Goal: Transaction & Acquisition: Obtain resource

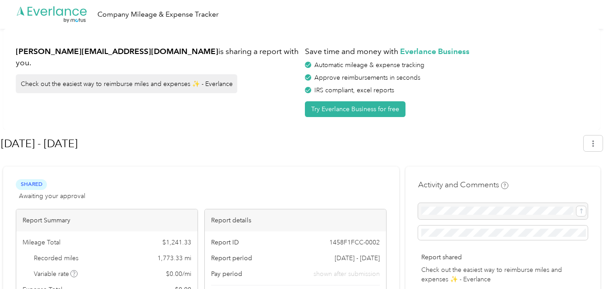
click at [78, 10] on icon at bounding box center [76, 12] width 6 height 7
click at [65, 13] on icon at bounding box center [68, 12] width 6 height 7
click at [78, 12] on icon ".cls-1 { fill: #00adee; } .cls-2 { fill: #fff; } .cls-3 { fill: #707372; } .cls…" at bounding box center [52, 14] width 72 height 18
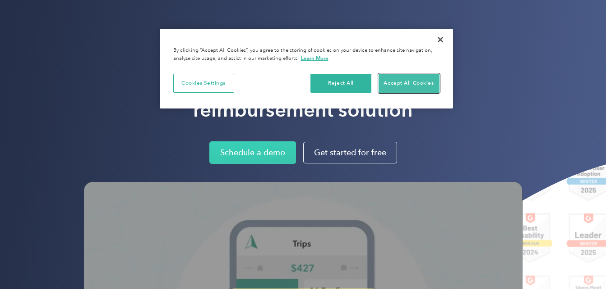
click at [402, 83] on button "Accept All Cookies" at bounding box center [408, 83] width 61 height 19
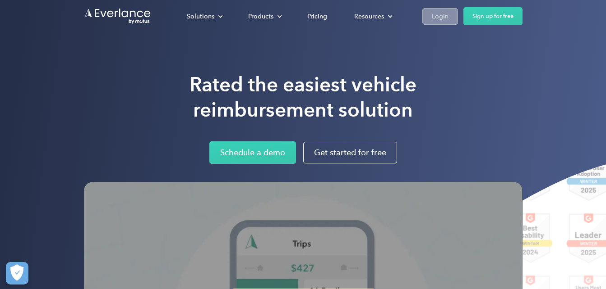
click at [446, 18] on div "Login" at bounding box center [440, 16] width 17 height 11
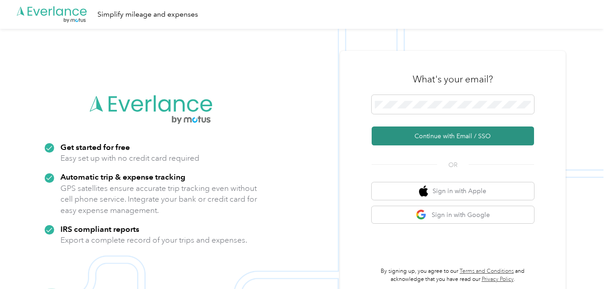
click at [452, 140] on button "Continue with Email / SSO" at bounding box center [453, 136] width 162 height 19
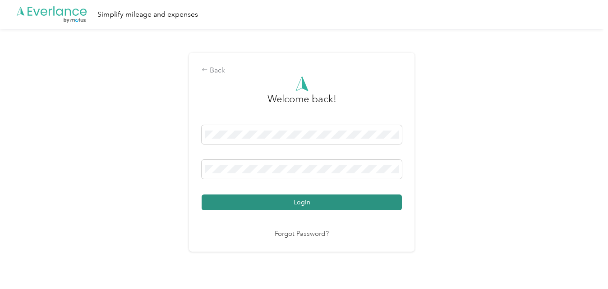
click at [340, 202] on button "Login" at bounding box center [302, 203] width 200 height 16
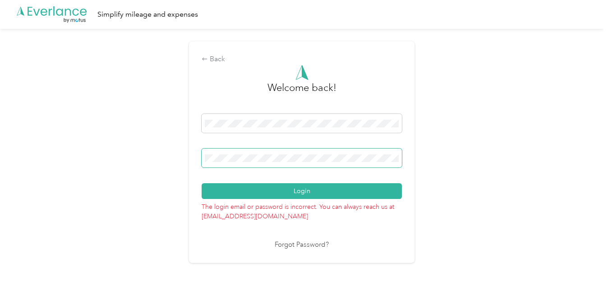
click at [287, 163] on span at bounding box center [302, 158] width 200 height 19
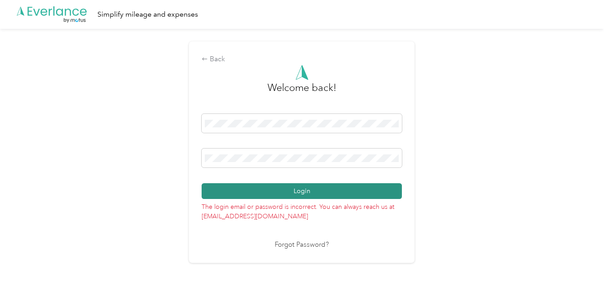
click at [308, 190] on button "Login" at bounding box center [302, 192] width 200 height 16
click at [308, 194] on button "Login" at bounding box center [302, 192] width 200 height 16
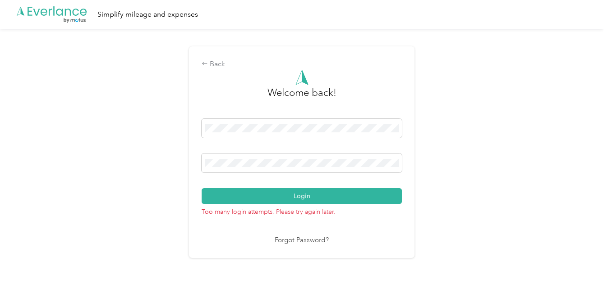
click at [296, 239] on link "Forgot Password?" at bounding box center [302, 241] width 54 height 10
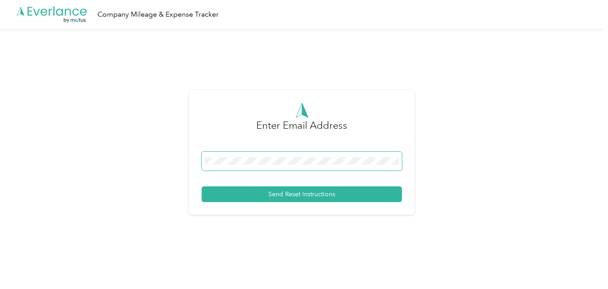
click at [318, 167] on span at bounding box center [302, 161] width 200 height 19
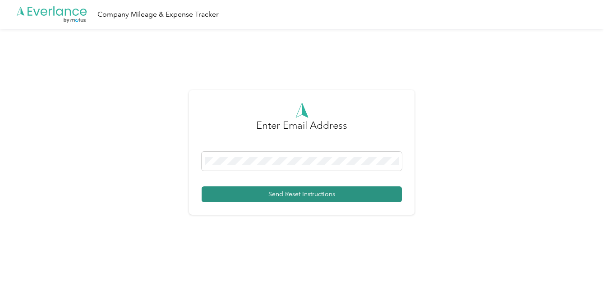
click at [304, 195] on button "Send Reset Instructions" at bounding box center [302, 195] width 200 height 16
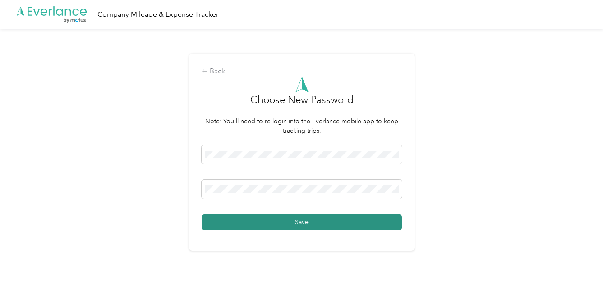
click at [333, 221] on button "Save" at bounding box center [302, 223] width 200 height 16
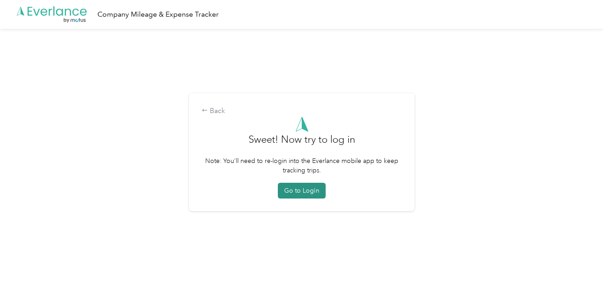
click at [311, 192] on button "Go to Login" at bounding box center [302, 191] width 48 height 16
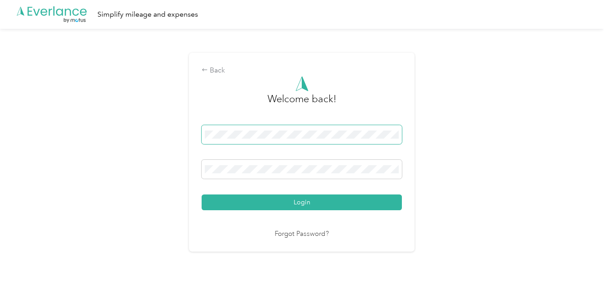
click at [261, 140] on span at bounding box center [302, 134] width 200 height 19
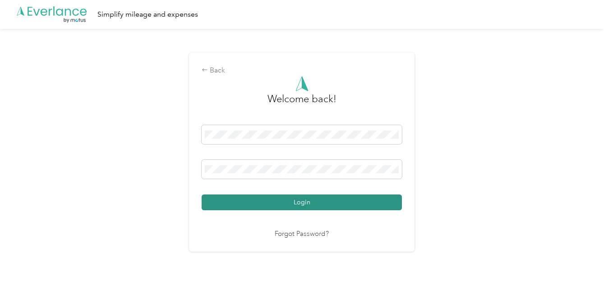
click at [292, 195] on button "Login" at bounding box center [302, 203] width 200 height 16
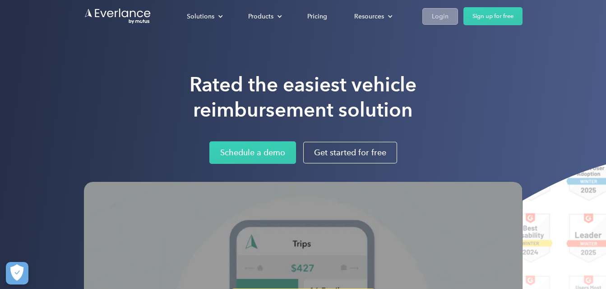
click at [444, 18] on div "Login" at bounding box center [440, 16] width 17 height 11
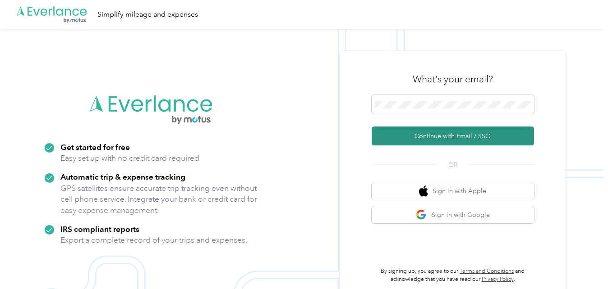
click at [446, 138] on button "Continue with Email / SSO" at bounding box center [453, 136] width 162 height 19
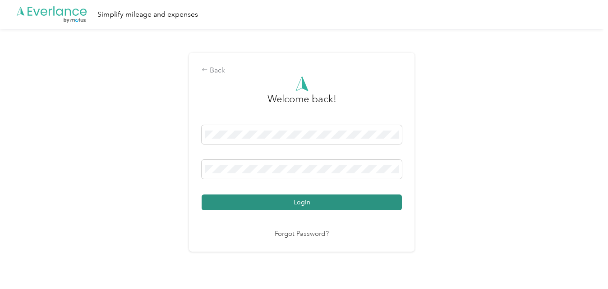
click at [346, 205] on button "Login" at bounding box center [302, 203] width 200 height 16
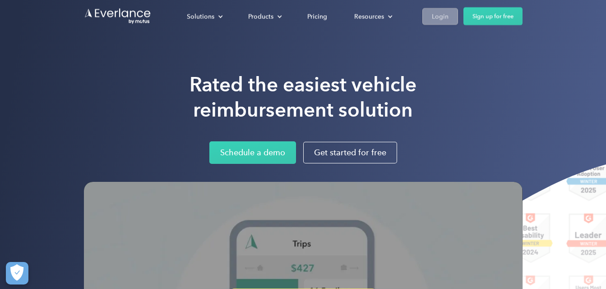
click at [446, 19] on div "Login" at bounding box center [440, 16] width 17 height 11
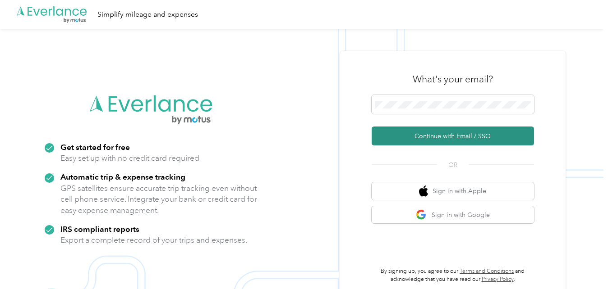
click at [411, 135] on button "Continue with Email / SSO" at bounding box center [453, 136] width 162 height 19
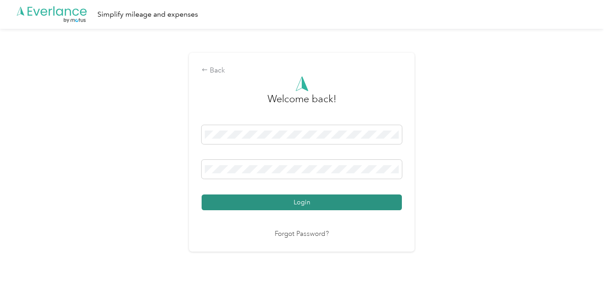
click at [340, 207] on button "Login" at bounding box center [302, 203] width 200 height 16
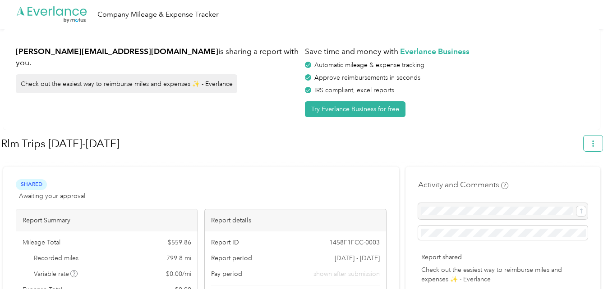
click at [594, 147] on icon "button" at bounding box center [593, 144] width 2 height 6
click at [574, 182] on span "Download" at bounding box center [572, 186] width 30 height 9
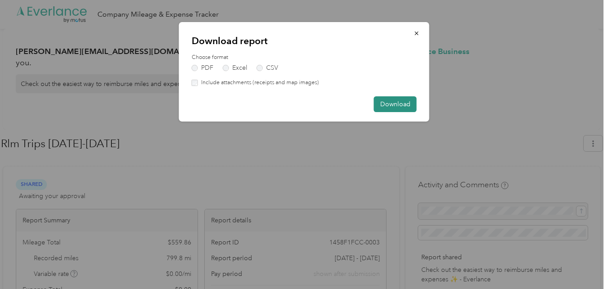
click at [385, 105] on button "Download" at bounding box center [395, 104] width 43 height 16
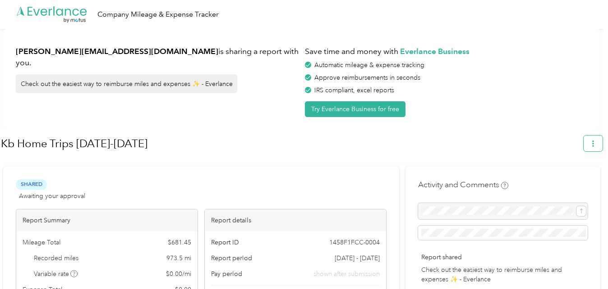
click at [596, 145] on icon "button" at bounding box center [593, 144] width 6 height 6
click at [579, 182] on span "Download" at bounding box center [572, 186] width 30 height 9
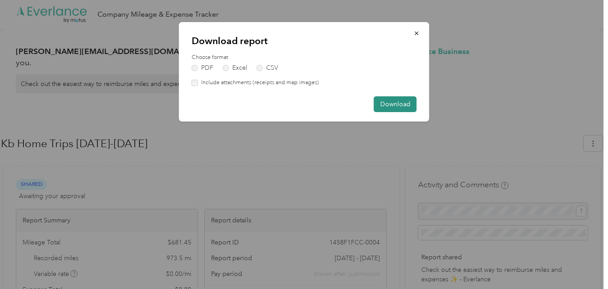
click at [383, 101] on button "Download" at bounding box center [395, 104] width 43 height 16
